Goal: Check status: Check status

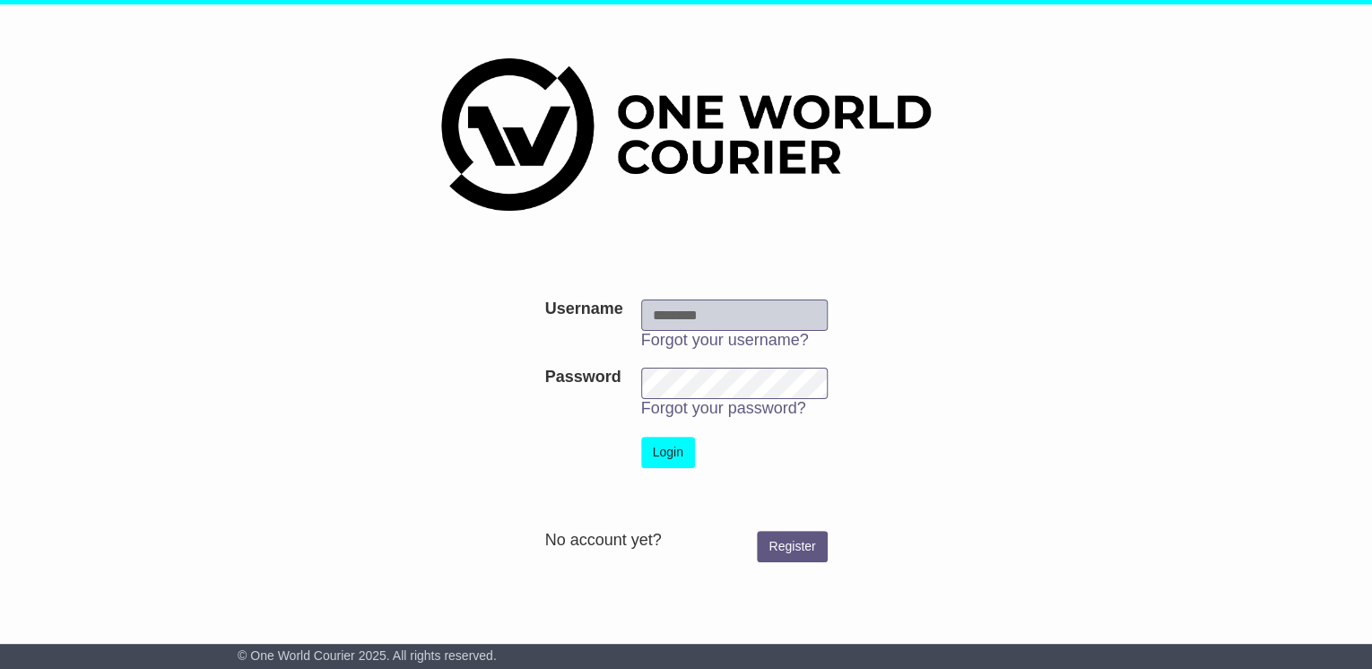
type input "**********"
click at [663, 444] on button "Login" at bounding box center [668, 452] width 54 height 31
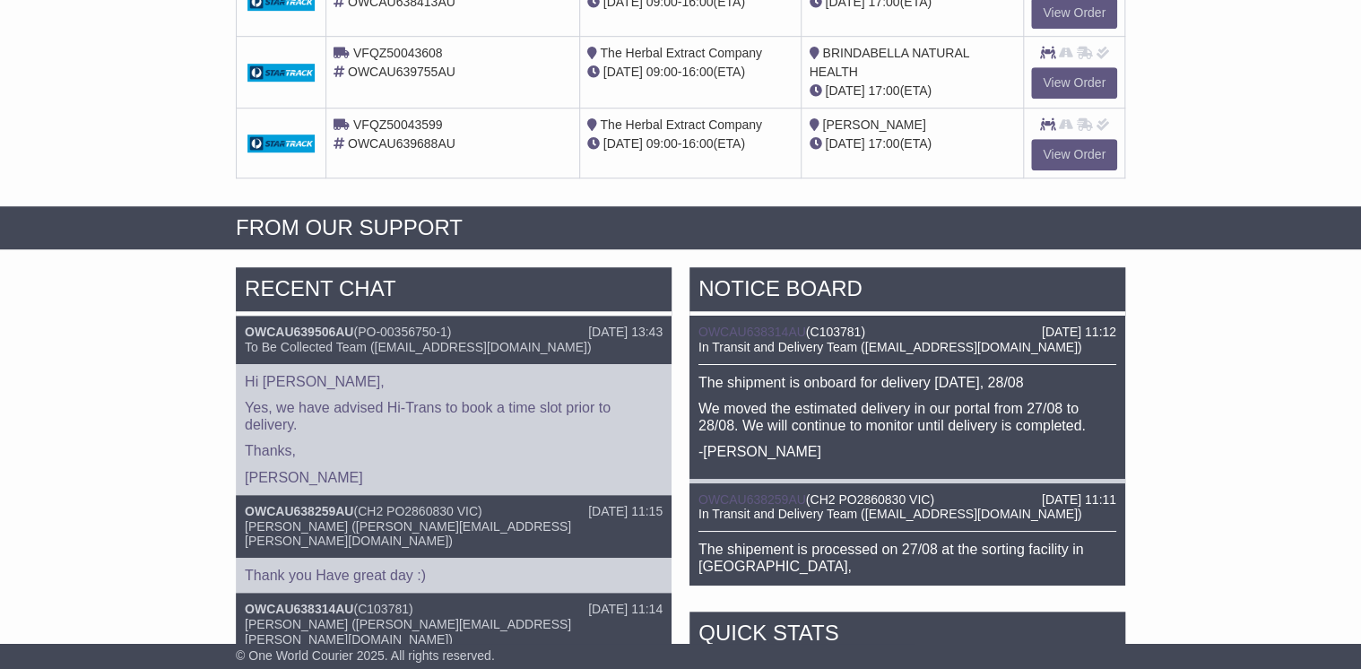
scroll to position [645, 0]
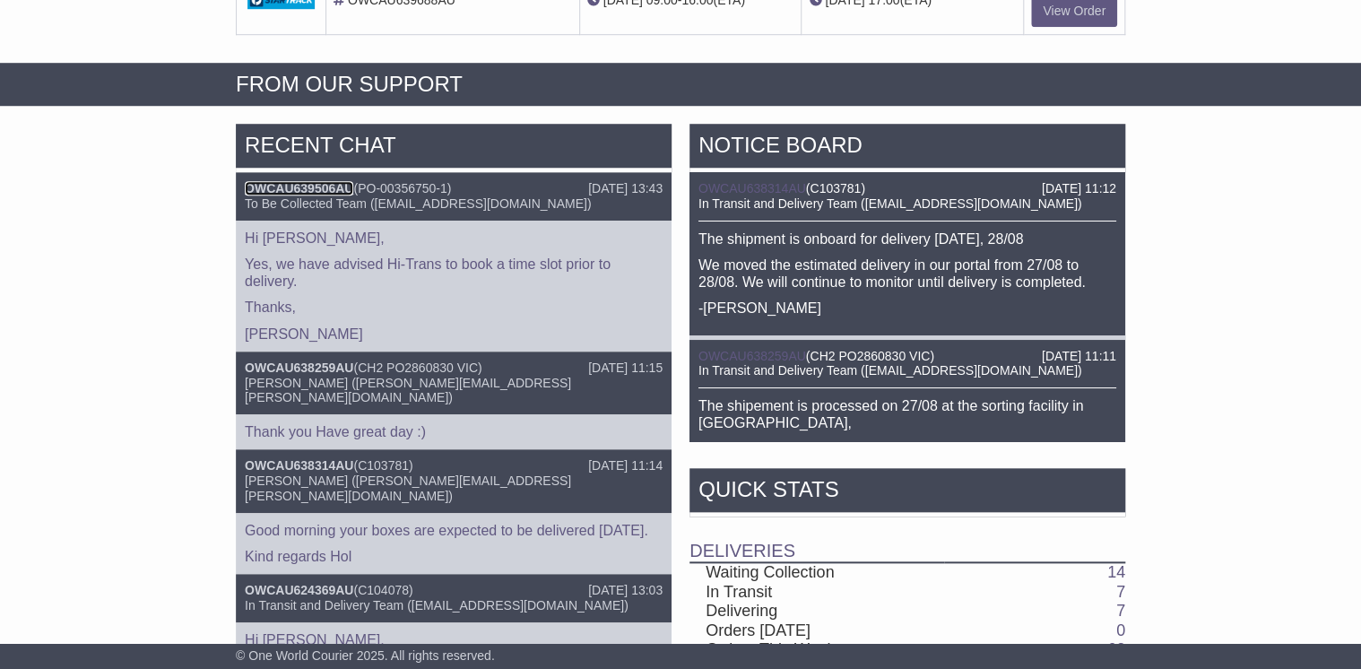
click at [308, 183] on link "OWCAU639506AU" at bounding box center [299, 188] width 108 height 14
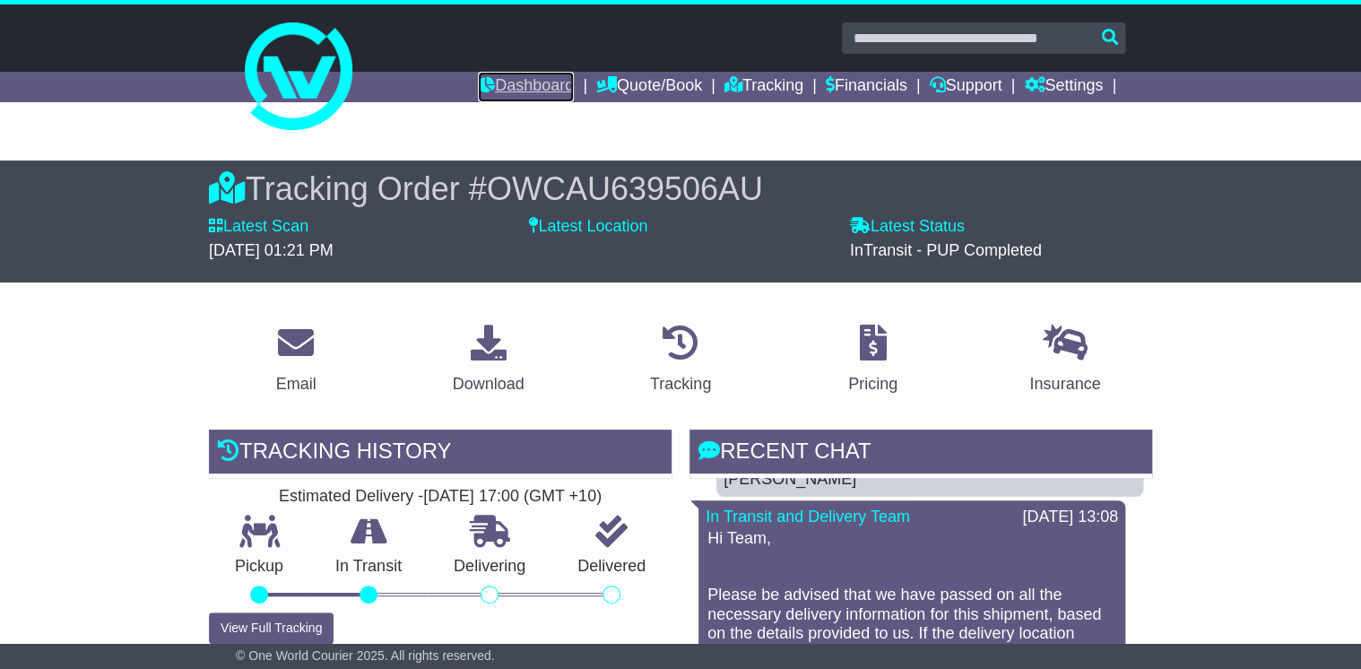
click at [538, 82] on link "Dashboard" at bounding box center [526, 87] width 96 height 30
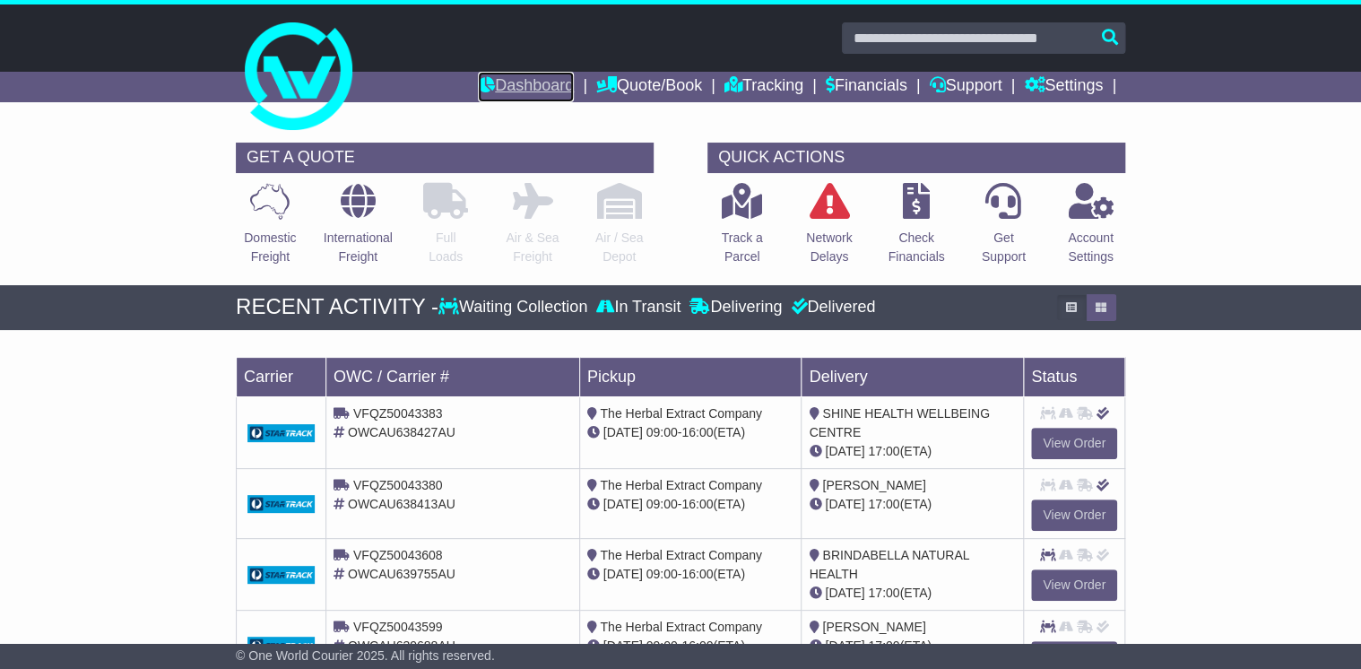
click at [546, 87] on link "Dashboard" at bounding box center [526, 87] width 96 height 30
